Goal: Task Accomplishment & Management: Use online tool/utility

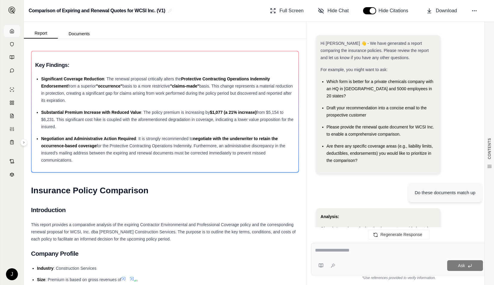
scroll to position [3632, 0]
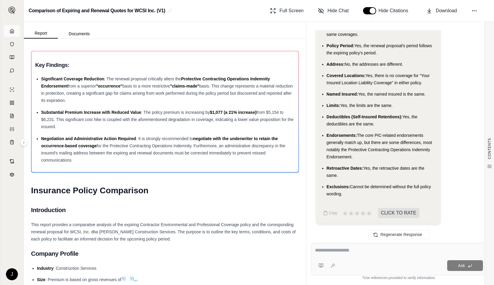
click at [17, 29] on link at bounding box center [12, 31] width 16 height 12
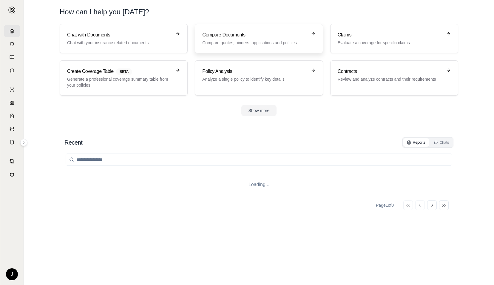
click at [227, 40] on p "Compare quotes, binders, applications and policies" at bounding box center [254, 43] width 105 height 6
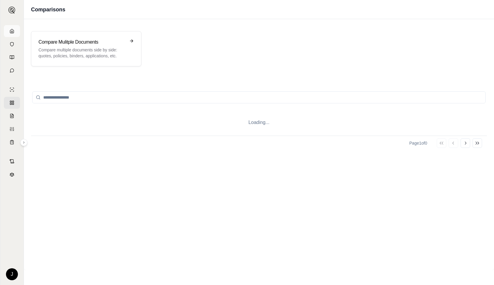
click at [13, 30] on icon at bounding box center [12, 31] width 5 height 5
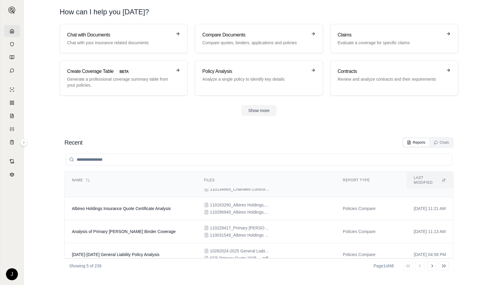
scroll to position [39, 0]
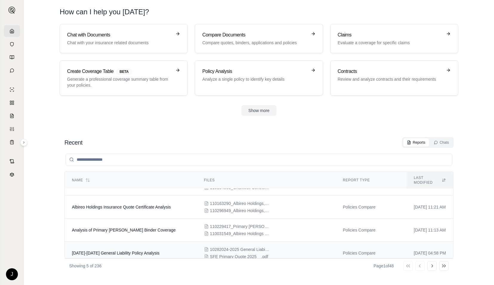
click at [179, 246] on td "[DATE]-[DATE] General Liability Policy Analysis" at bounding box center [131, 252] width 132 height 23
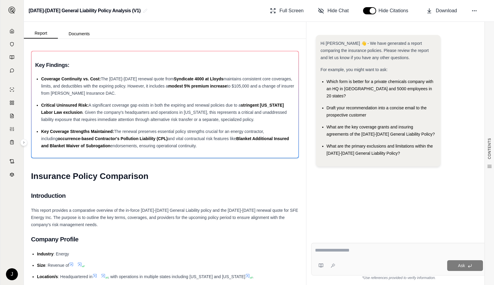
click at [364, 254] on div at bounding box center [399, 250] width 168 height 9
click at [359, 250] on textarea at bounding box center [399, 249] width 168 height 7
type textarea "*"
type textarea "**********"
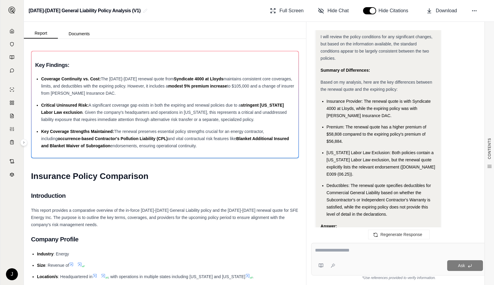
scroll to position [1715, 0]
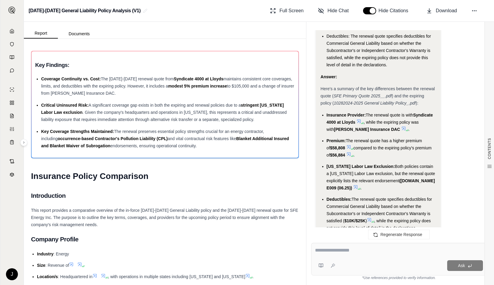
click at [353, 184] on icon at bounding box center [355, 186] width 5 height 5
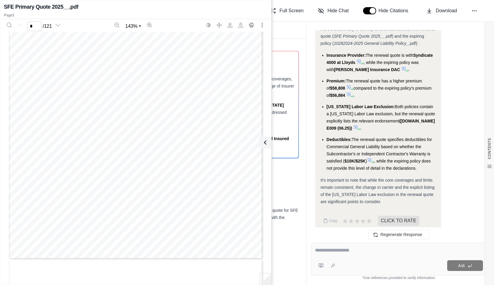
type input "*"
click at [374, 253] on textarea at bounding box center [399, 249] width 168 height 7
type textarea "**********"
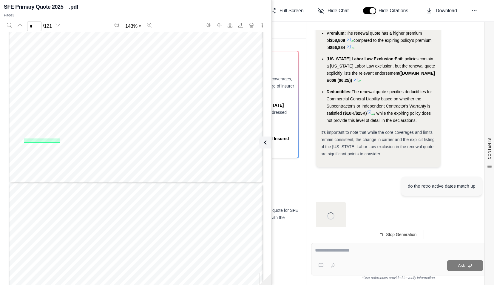
scroll to position [1822, 0]
click at [264, 144] on icon at bounding box center [264, 142] width 7 height 7
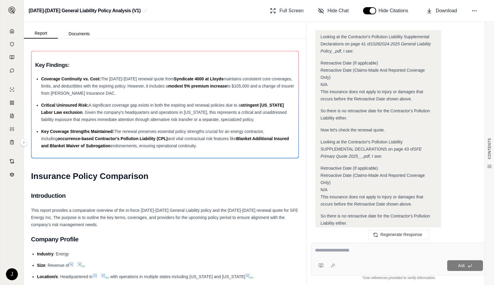
scroll to position [2597, 0]
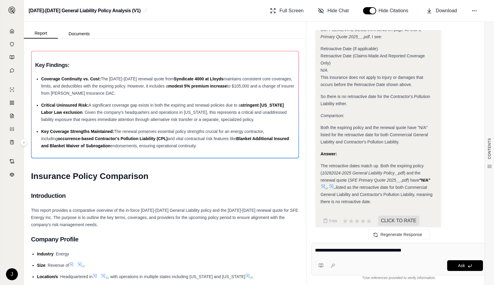
type textarea "**********"
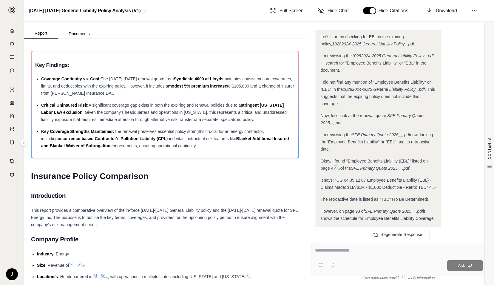
scroll to position [2977, 0]
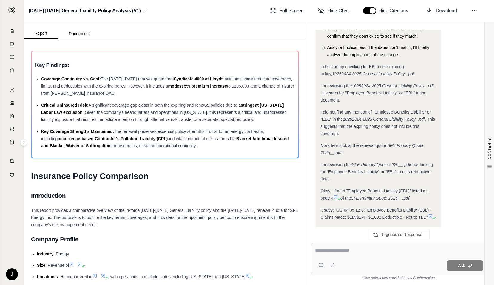
click at [391, 251] on textarea at bounding box center [399, 249] width 168 height 7
type textarea "**********"
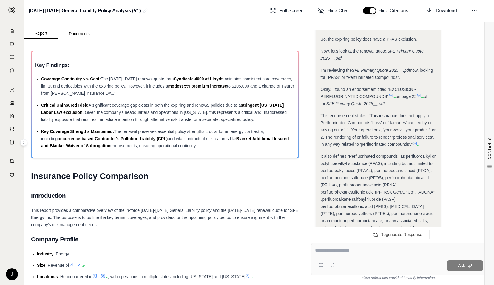
scroll to position [3804, 0]
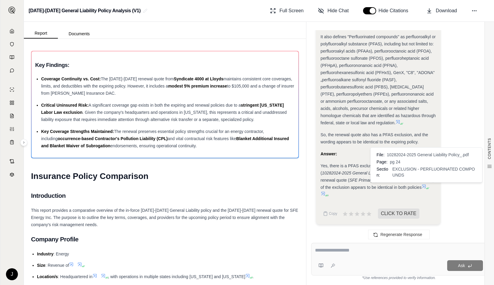
click at [429, 184] on span at bounding box center [425, 186] width 7 height 5
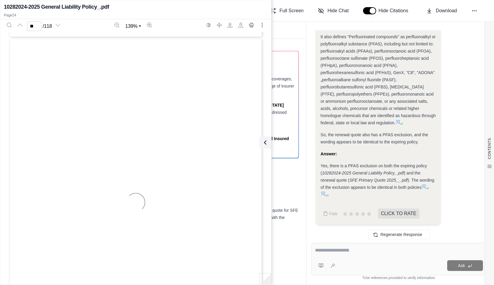
scroll to position [7568, 0]
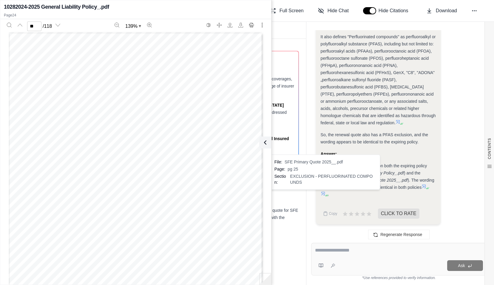
click at [322, 195] on icon at bounding box center [323, 193] width 5 height 5
type input "*"
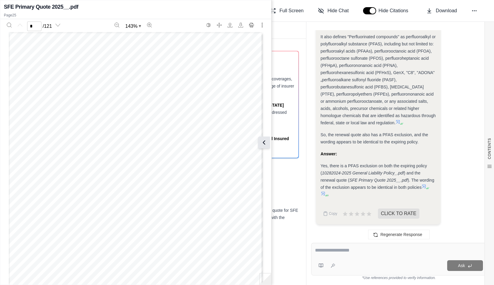
click at [261, 142] on icon at bounding box center [264, 142] width 7 height 7
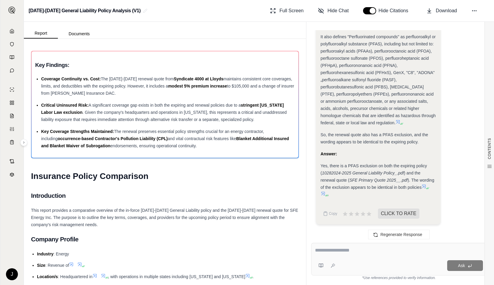
click at [324, 193] on icon at bounding box center [323, 193] width 5 height 5
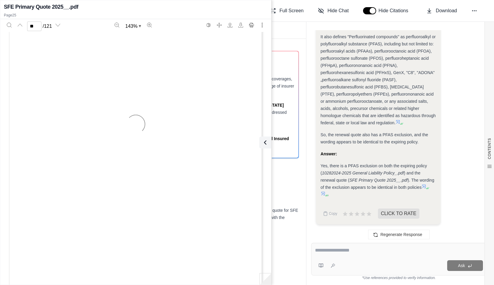
type input "**"
click at [267, 143] on icon at bounding box center [264, 142] width 7 height 7
